Goal: Navigation & Orientation: Find specific page/section

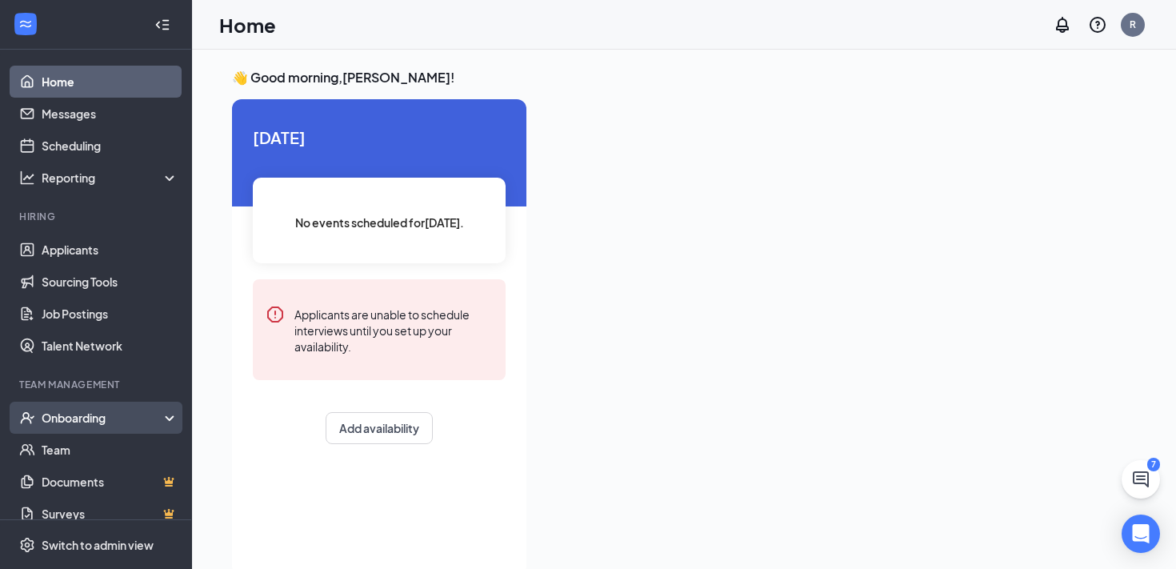
click at [86, 426] on div "Onboarding" at bounding box center [96, 418] width 192 height 32
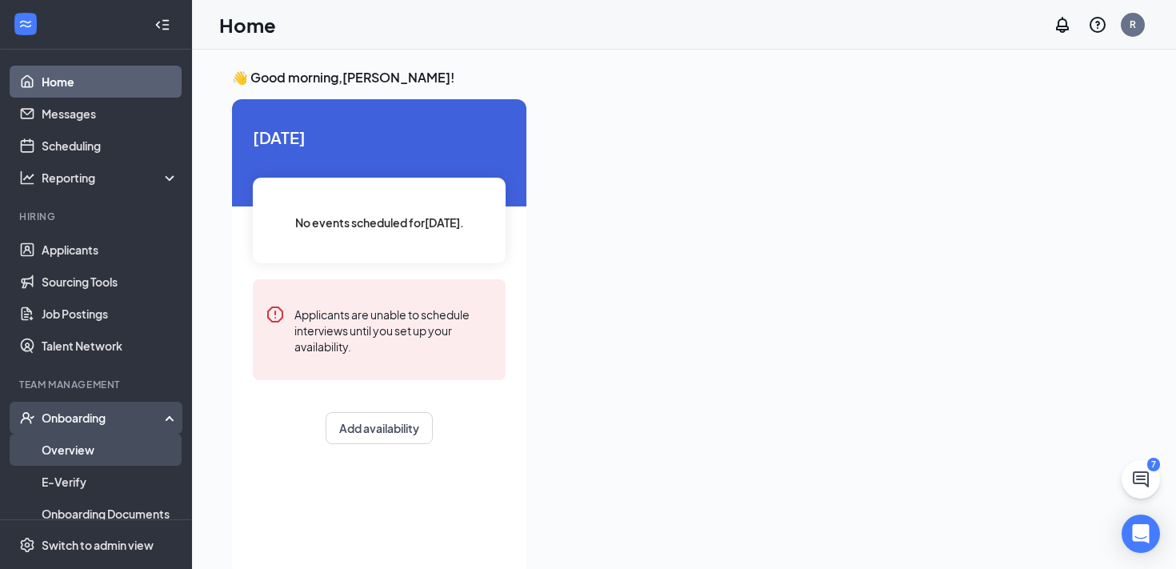
click at [86, 443] on link "Overview" at bounding box center [110, 450] width 137 height 32
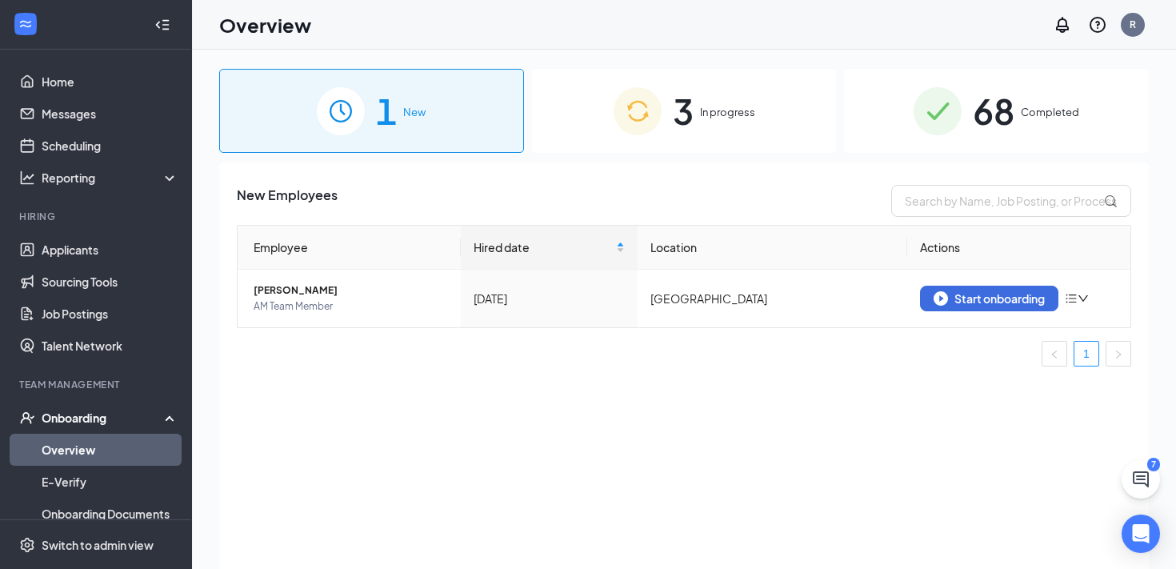
click at [615, 130] on img at bounding box center [638, 111] width 48 height 48
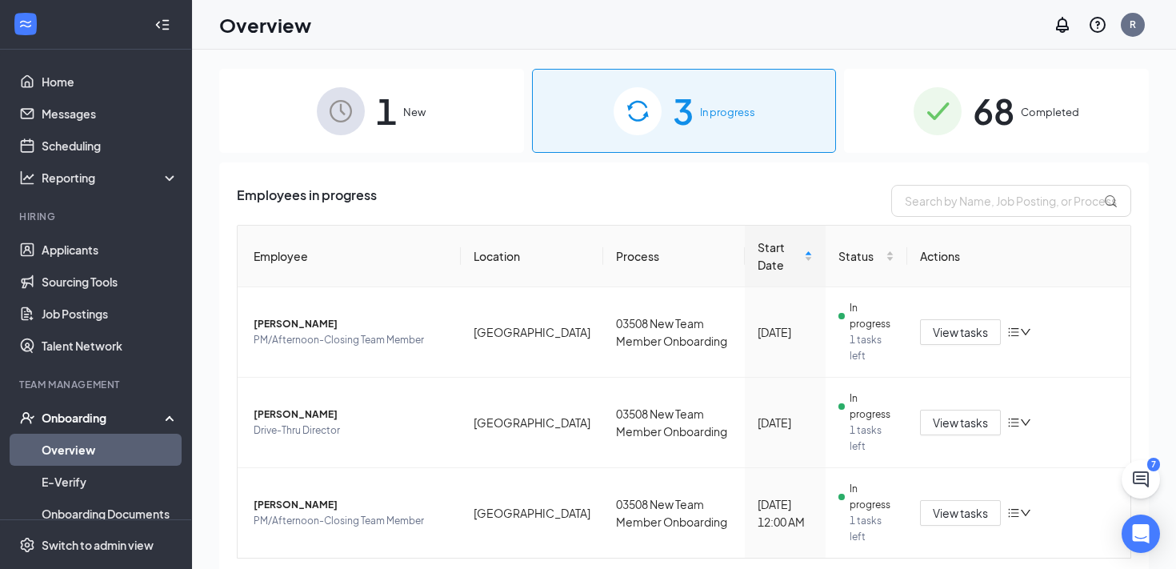
scroll to position [45, 0]
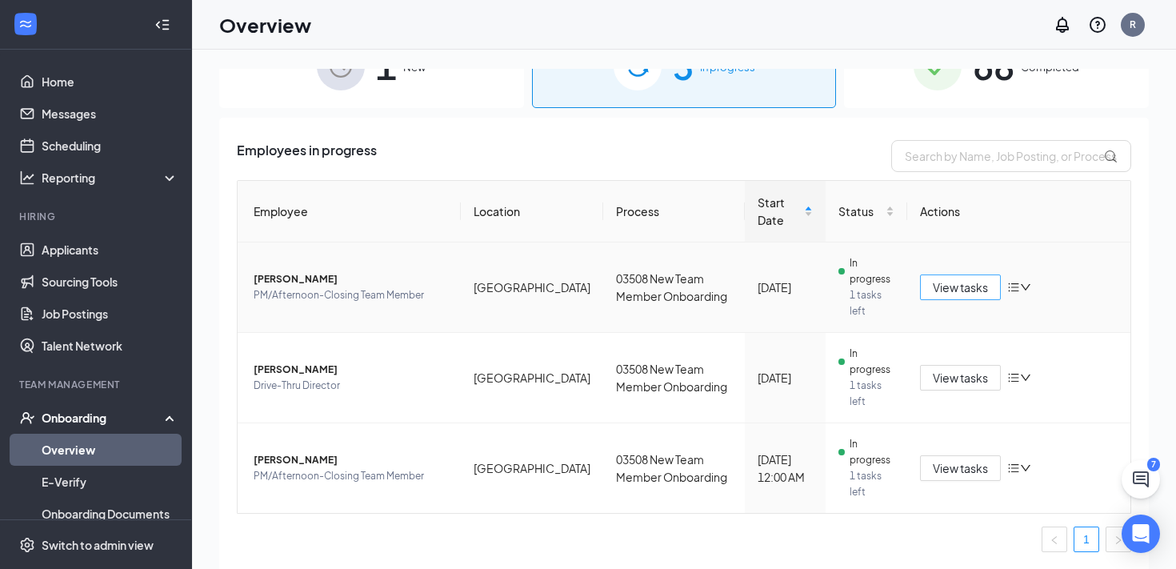
click at [949, 288] on span "View tasks" at bounding box center [960, 287] width 55 height 18
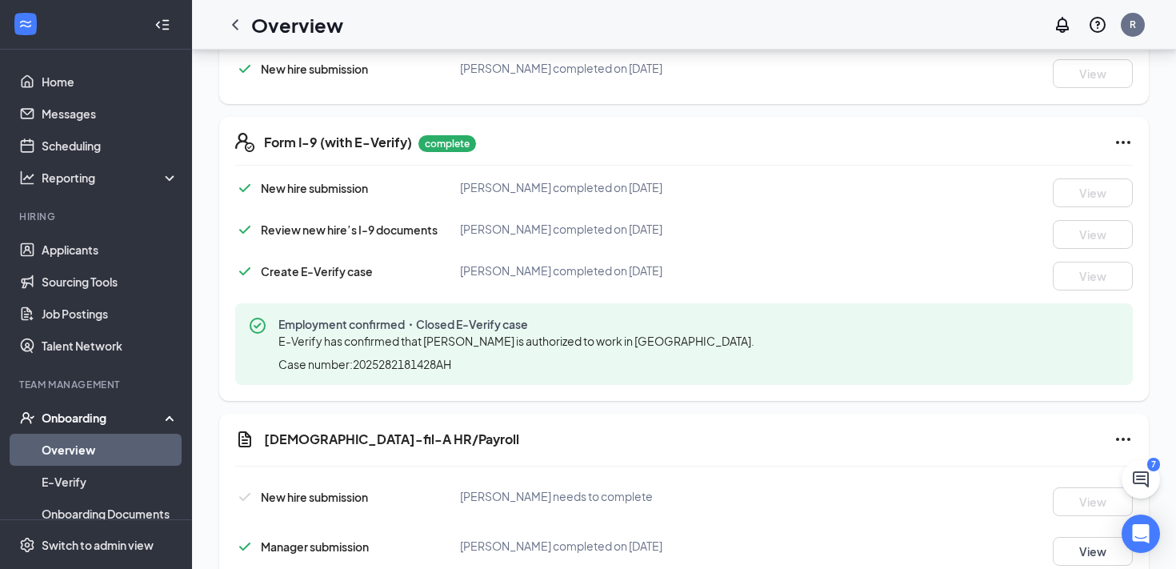
scroll to position [688, 0]
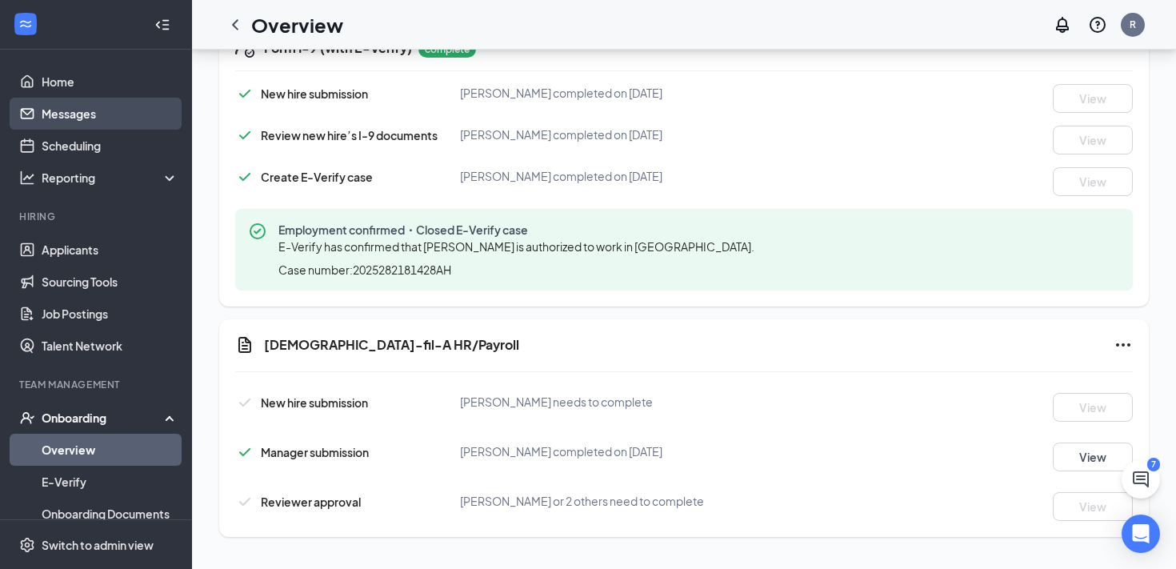
click at [124, 108] on link "Messages" at bounding box center [110, 114] width 137 height 32
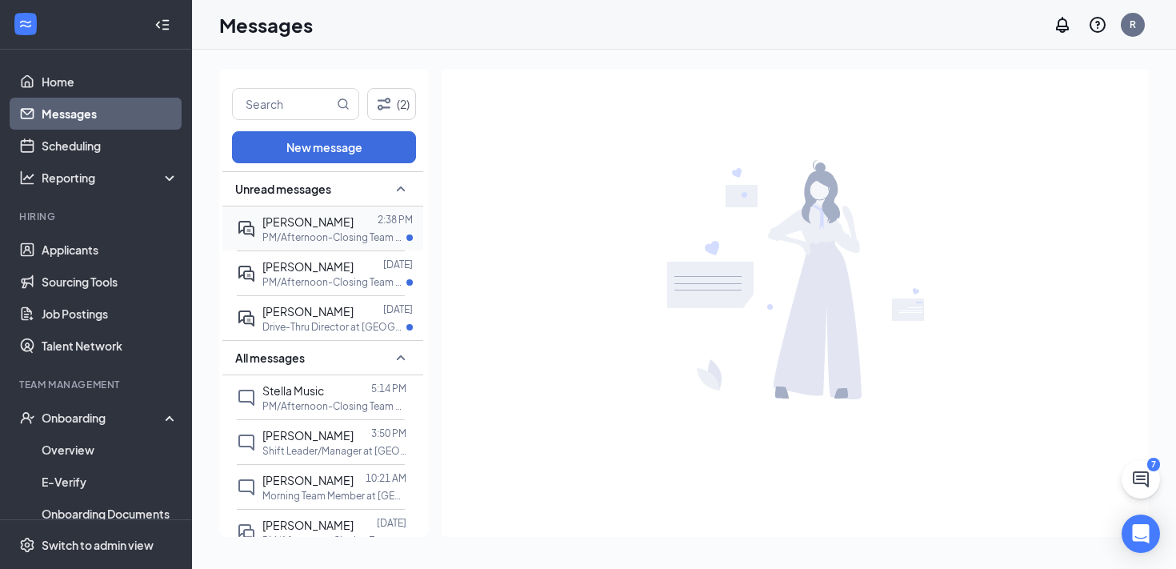
click at [307, 230] on p "PM/Afternoon-Closing Team Member at [GEOGRAPHIC_DATA]" at bounding box center [334, 237] width 144 height 14
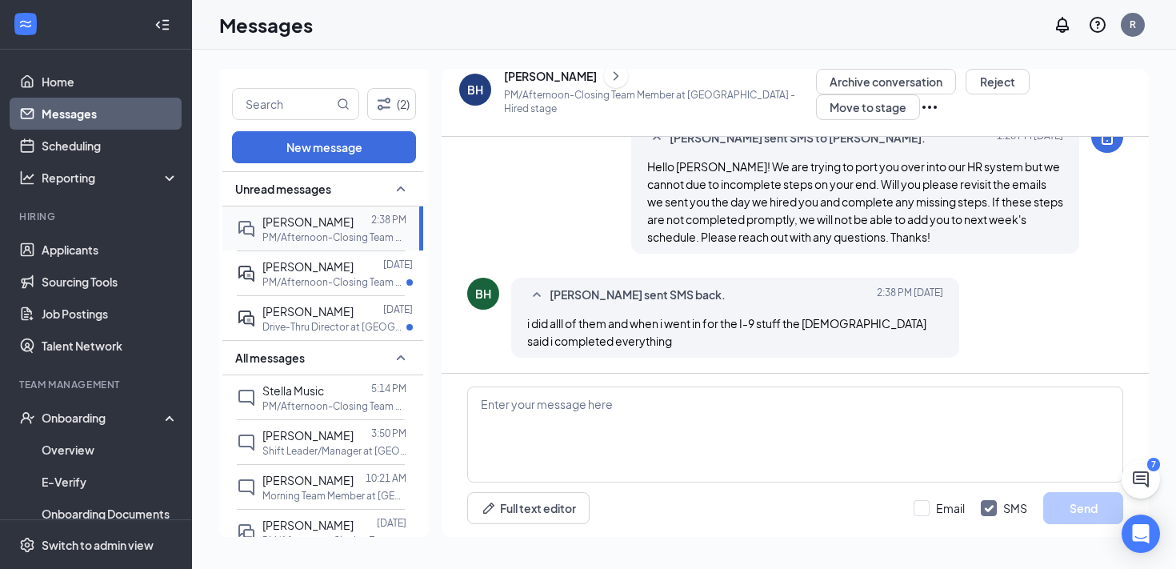
scroll to position [838, 0]
